Goal: Information Seeking & Learning: Learn about a topic

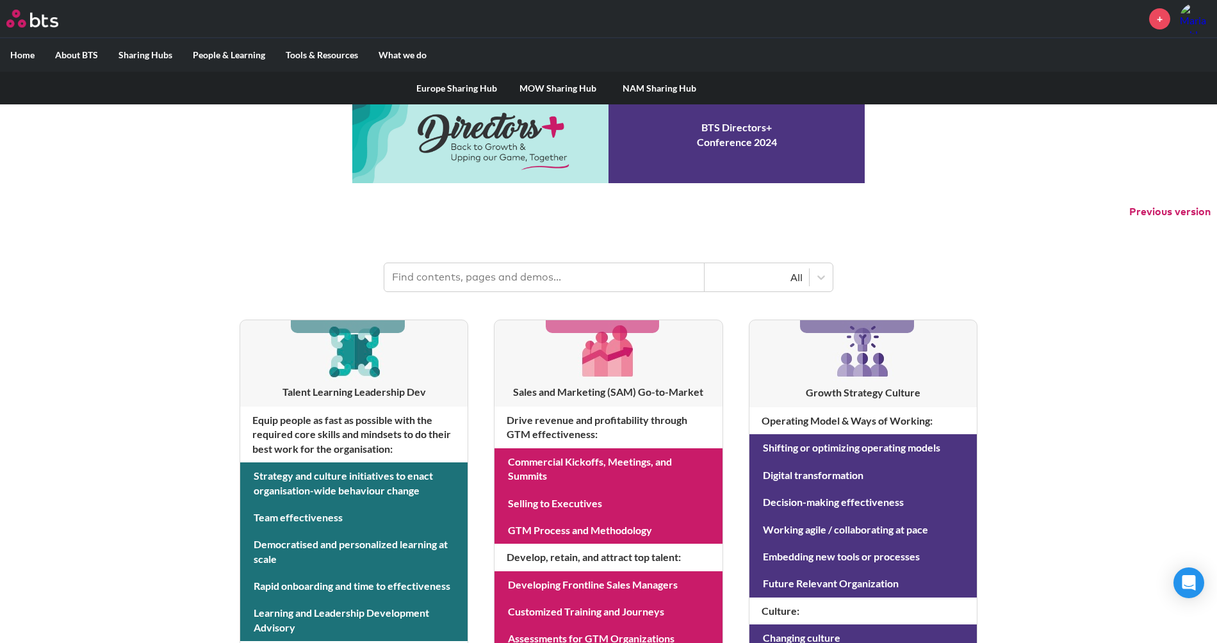
click at [152, 57] on label "Sharing Hubs" at bounding box center [145, 54] width 74 height 33
click at [0, 0] on input "Sharing Hubs" at bounding box center [0, 0] width 0 height 0
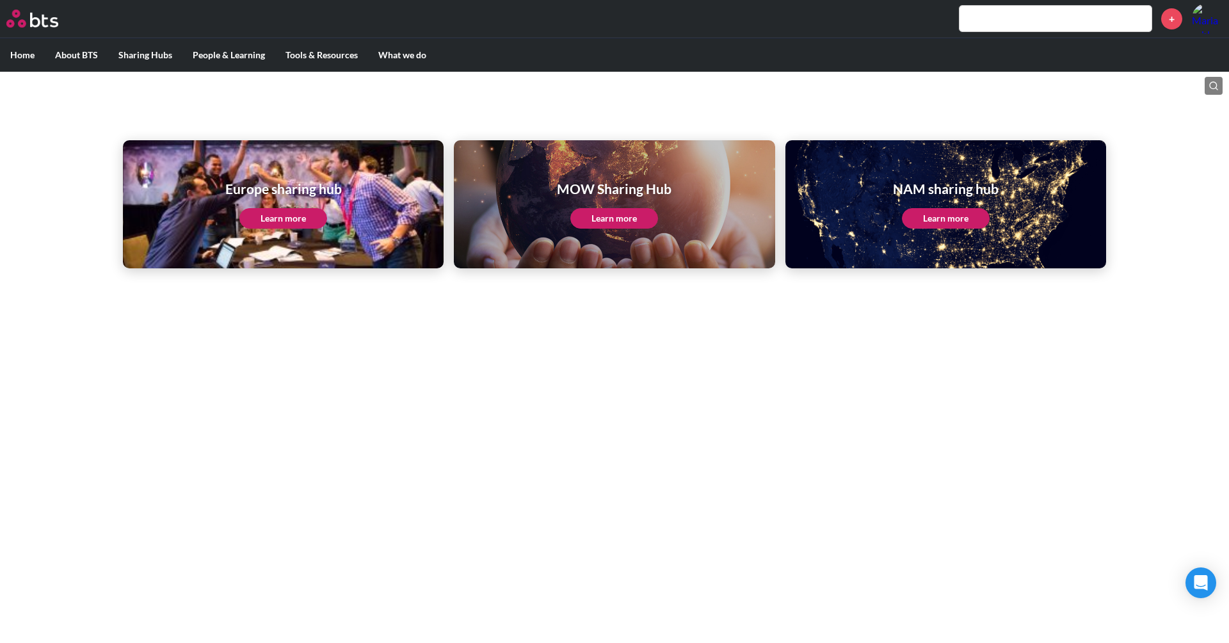
click at [599, 223] on link "Learn more" at bounding box center [615, 218] width 88 height 20
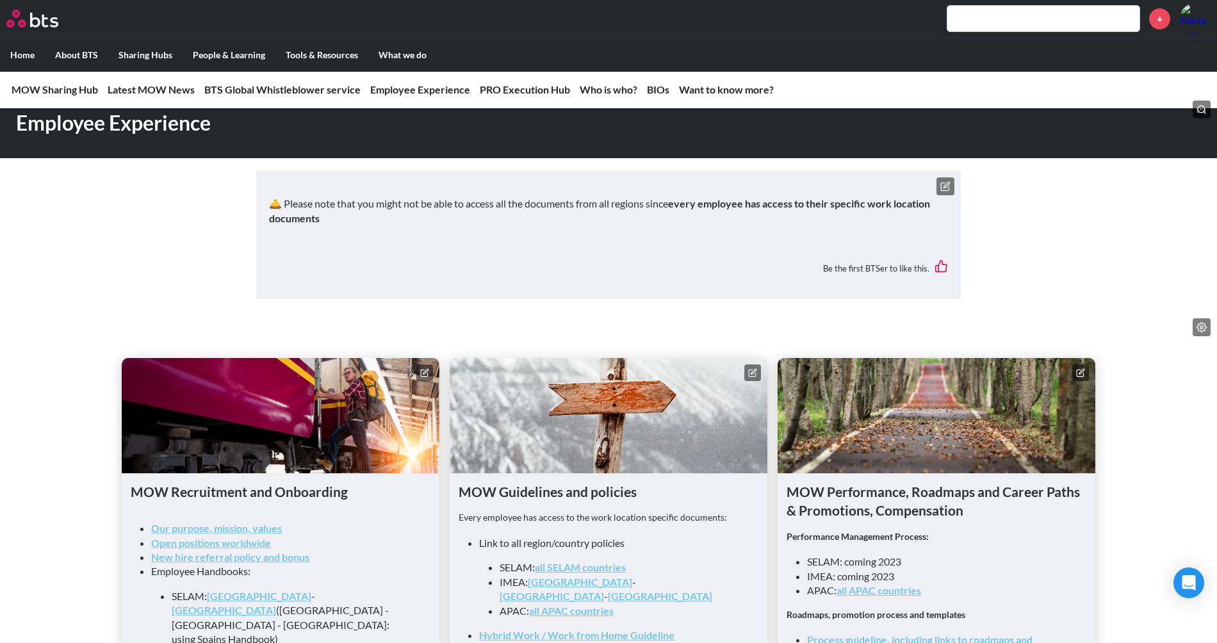
scroll to position [1014, 0]
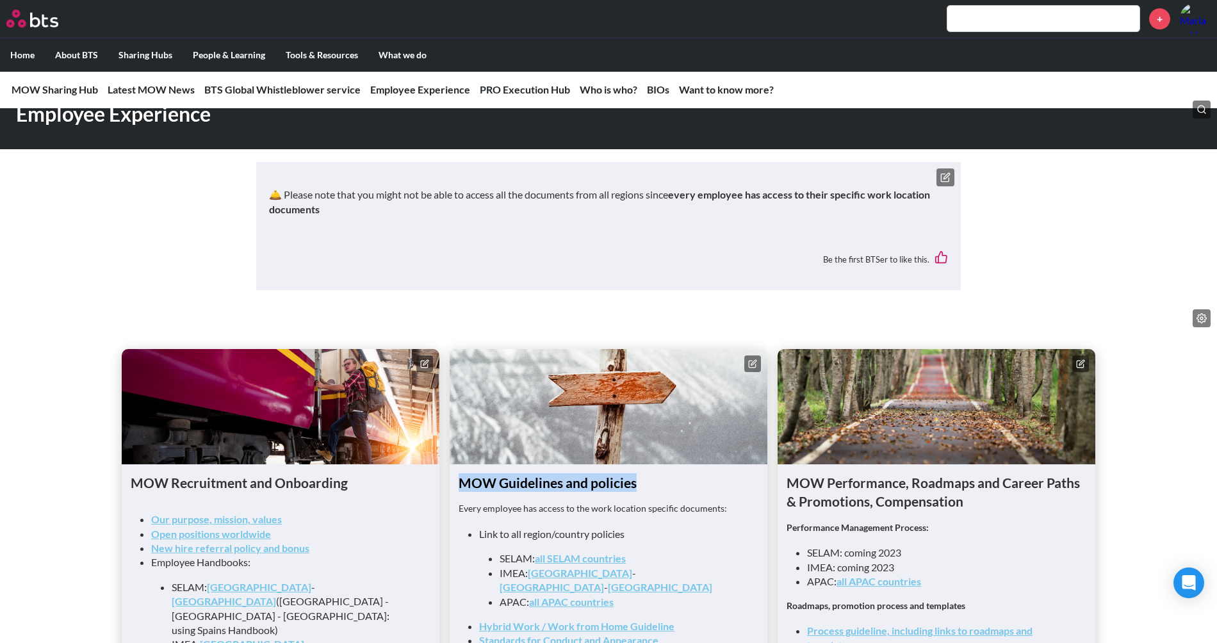
drag, startPoint x: 460, startPoint y: 416, endPoint x: 654, endPoint y: 421, distance: 194.7
click at [654, 473] on h1 "MOW Guidelines and policies" at bounding box center [608, 482] width 300 height 19
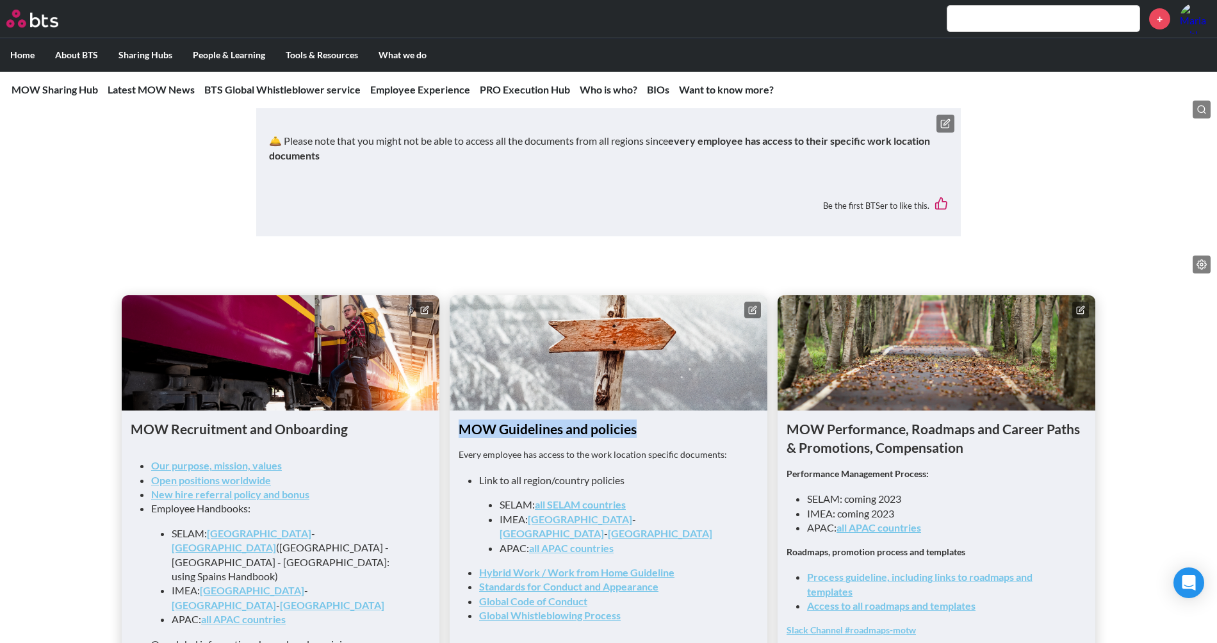
scroll to position [1069, 0]
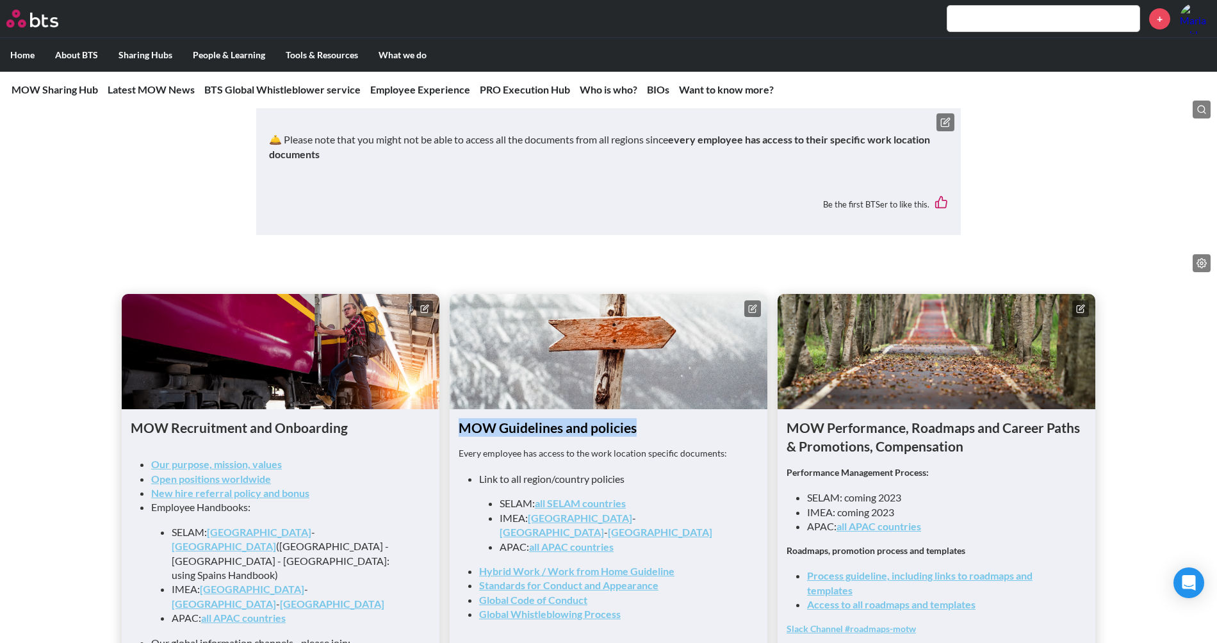
click at [579, 497] on link "all SELAM countries" at bounding box center [580, 503] width 91 height 12
